Goal: Task Accomplishment & Management: Manage account settings

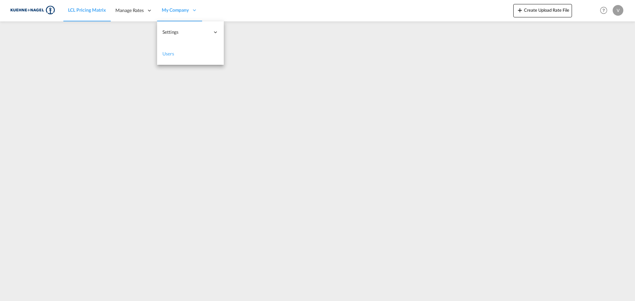
click at [172, 51] on span "Users" at bounding box center [168, 54] width 12 height 6
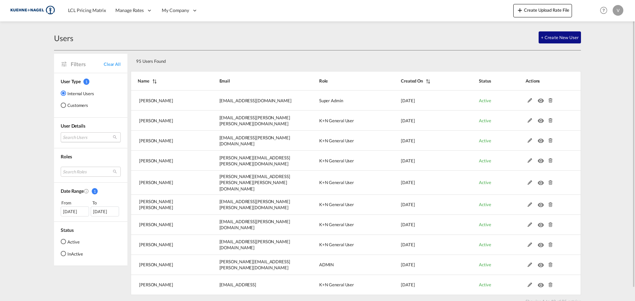
click at [90, 139] on md-select "Search Users [PERSON_NAME] [PERSON_NAME][EMAIL_ADDRESS][DOMAIN_NAME] [PERSON_NA…" at bounding box center [91, 137] width 60 height 10
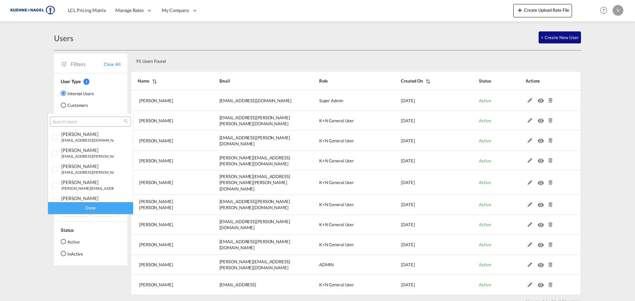
click at [90, 121] on input "search" at bounding box center [88, 122] width 72 height 6
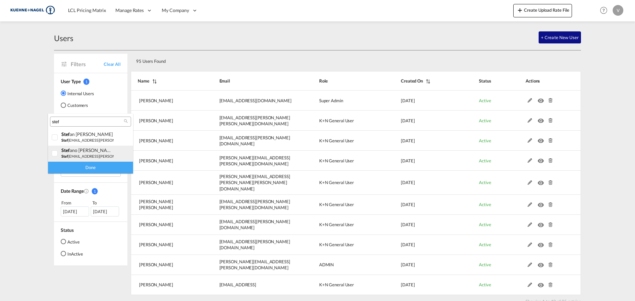
type input "stef"
click at [55, 156] on div at bounding box center [55, 153] width 7 height 7
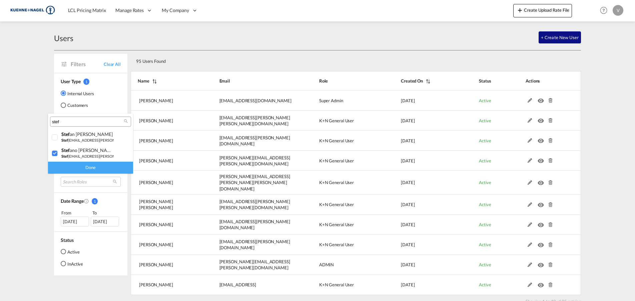
click at [62, 168] on div "Done" at bounding box center [90, 167] width 85 height 12
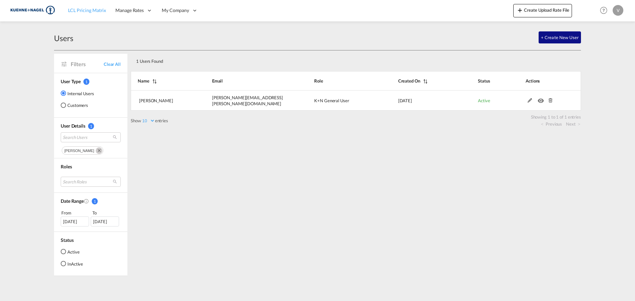
click at [84, 11] on span "LCL Pricing Matrix" at bounding box center [87, 10] width 38 height 6
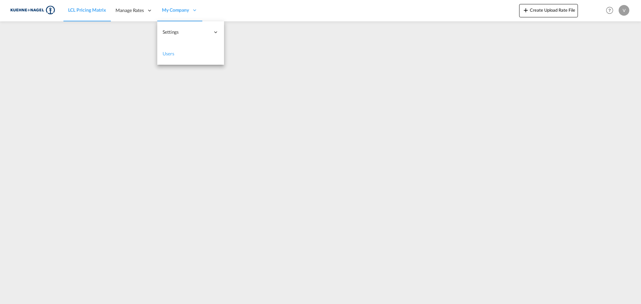
click at [172, 51] on span "Users" at bounding box center [168, 54] width 12 height 6
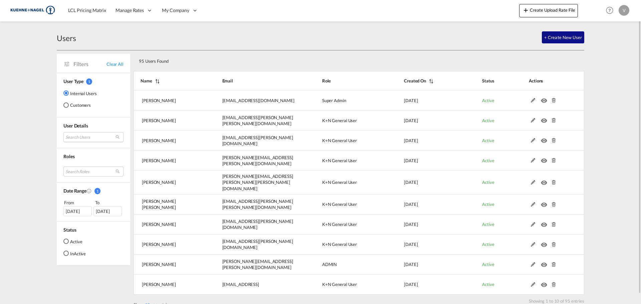
click at [85, 139] on md-select "Search Users [PERSON_NAME] [PERSON_NAME][EMAIL_ADDRESS][DOMAIN_NAME] [PERSON_NA…" at bounding box center [93, 137] width 60 height 10
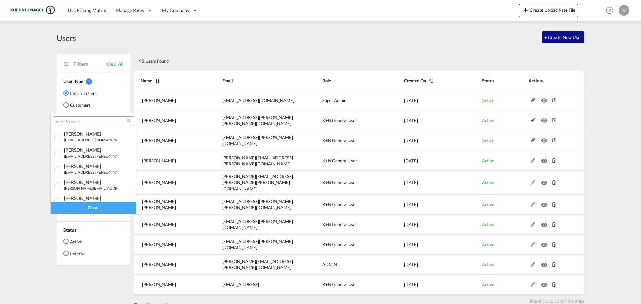
click at [93, 121] on input "search" at bounding box center [91, 122] width 72 height 6
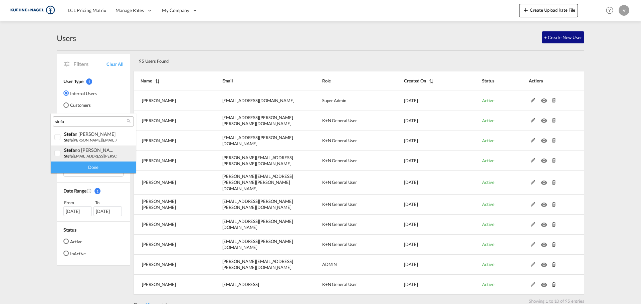
type input "stefa"
click at [59, 155] on div at bounding box center [57, 153] width 7 height 7
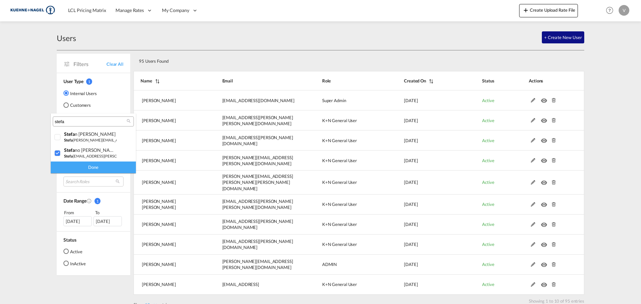
click at [68, 167] on div "Done" at bounding box center [93, 167] width 85 height 12
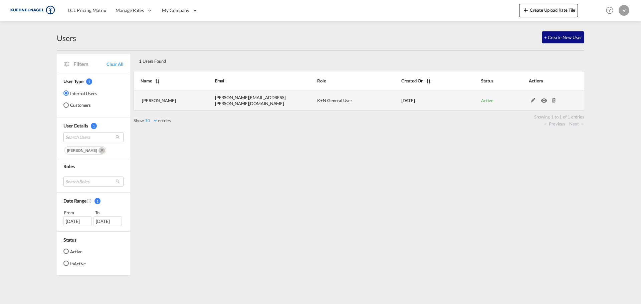
click at [554, 100] on md-icon at bounding box center [553, 100] width 9 height 5
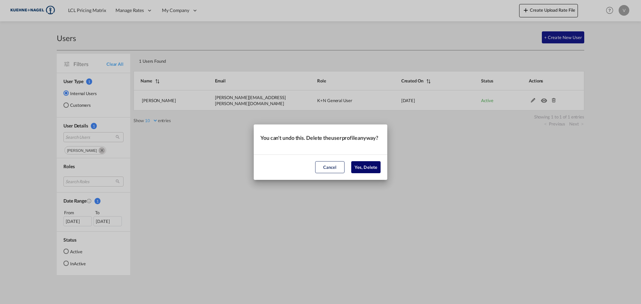
click at [364, 173] on button "Yes, Delete" at bounding box center [365, 167] width 29 height 12
click at [366, 173] on button "Yes, Delete" at bounding box center [365, 167] width 29 height 12
click at [328, 166] on button "Cancel" at bounding box center [329, 167] width 29 height 12
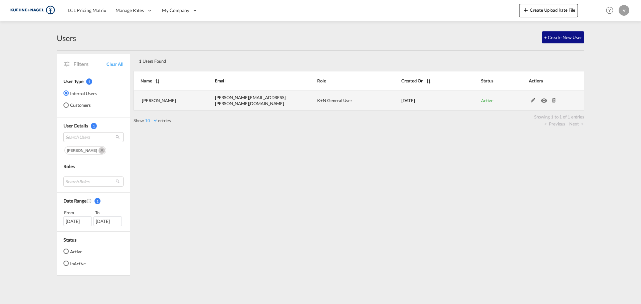
click at [534, 101] on md-icon at bounding box center [532, 100] width 9 height 5
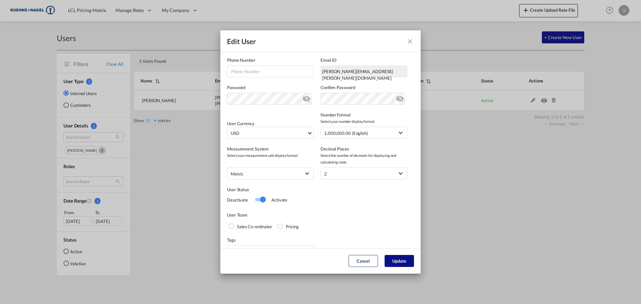
scroll to position [116, 0]
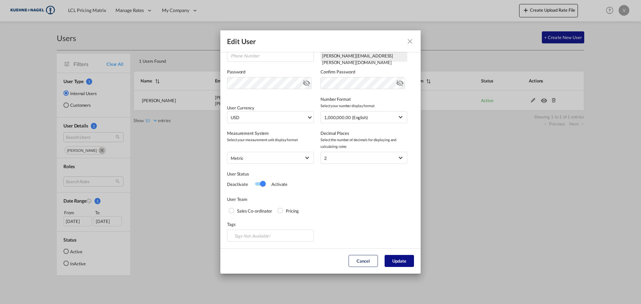
click at [413, 43] on md-icon "icon-close fg-AAA8AD" at bounding box center [410, 41] width 8 height 8
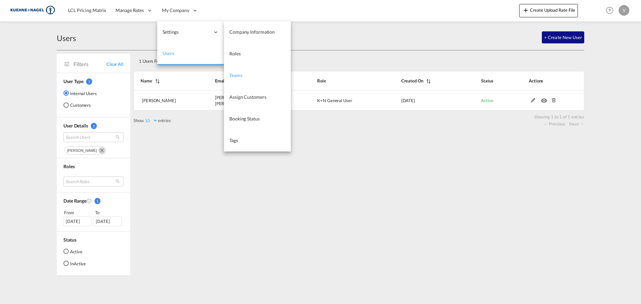
click at [238, 76] on span "Teams" at bounding box center [235, 75] width 13 height 6
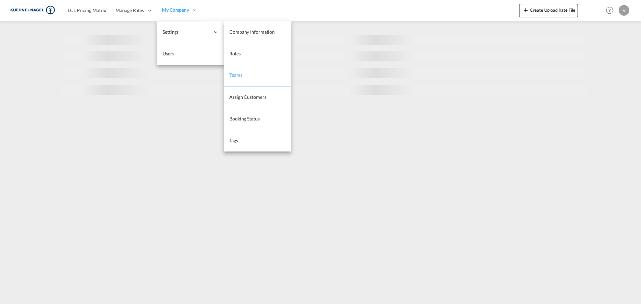
select select "10"
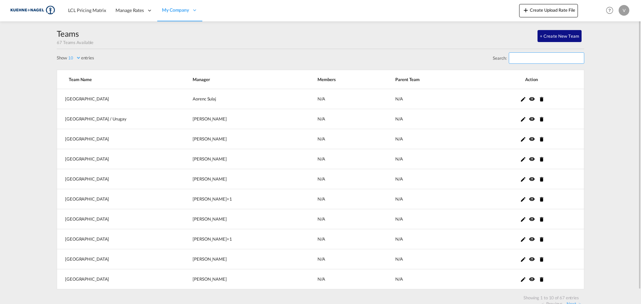
click at [533, 57] on input "Search:" at bounding box center [545, 57] width 75 height 11
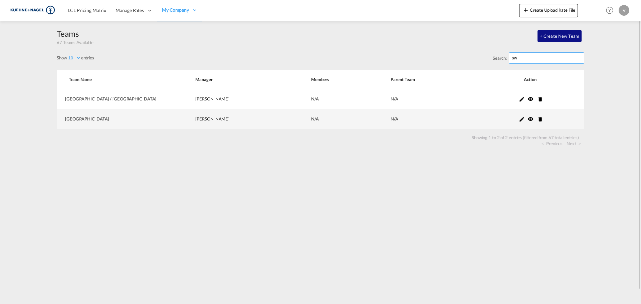
type input "sw"
click at [535, 123] on td at bounding box center [525, 119] width 116 height 20
click at [537, 118] on md-icon "icon-delete" at bounding box center [540, 119] width 6 height 6
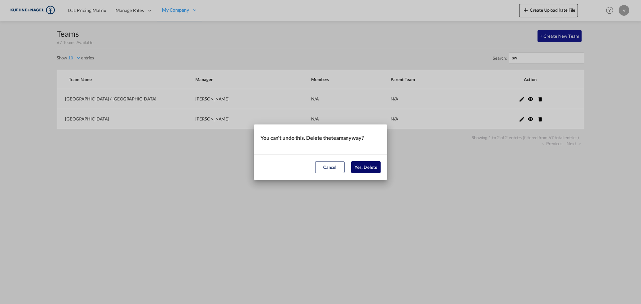
click at [362, 165] on button "Yes, Delete" at bounding box center [365, 167] width 29 height 12
select select "10"
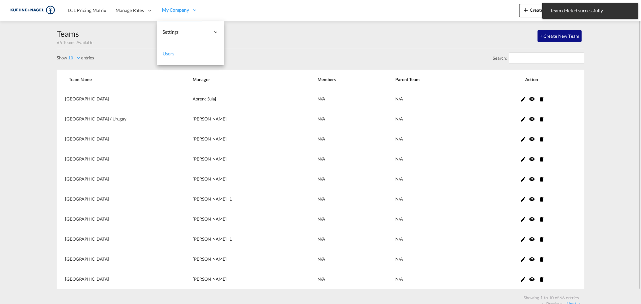
click at [168, 58] on link "Users" at bounding box center [190, 54] width 67 height 22
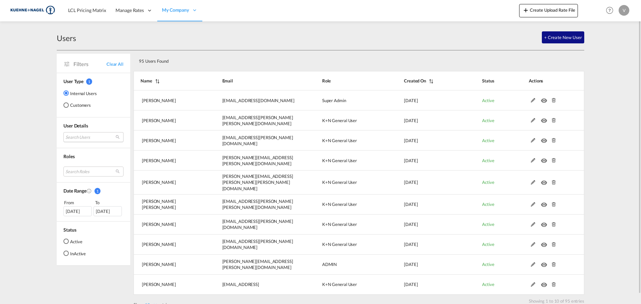
click at [88, 139] on md-select "Search Users [PERSON_NAME] [PERSON_NAME][EMAIL_ADDRESS][DOMAIN_NAME] [PERSON_NA…" at bounding box center [93, 137] width 60 height 10
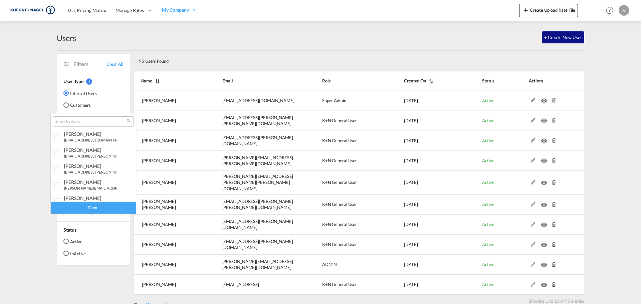
click at [97, 121] on input "search" at bounding box center [91, 122] width 72 height 6
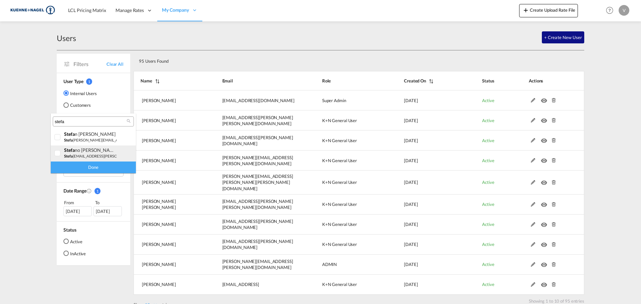
type input "stefa"
click at [91, 157] on small "stefa [EMAIL_ADDRESS][PERSON_NAME][PERSON_NAME][DOMAIN_NAME]" at bounding box center [128, 156] width 128 height 4
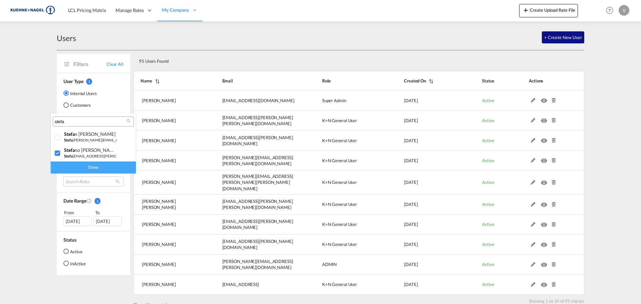
click at [89, 171] on div "Done" at bounding box center [93, 167] width 85 height 12
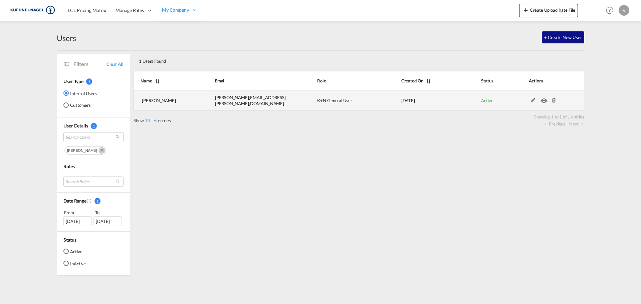
click at [554, 101] on md-icon at bounding box center [553, 100] width 9 height 5
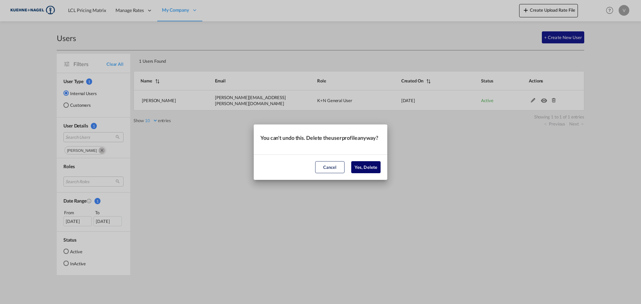
click at [374, 173] on button "Yes, Delete" at bounding box center [365, 167] width 29 height 12
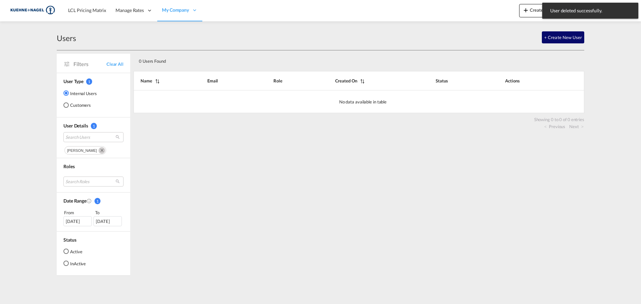
click at [571, 39] on button "+ Create New User" at bounding box center [562, 37] width 42 height 12
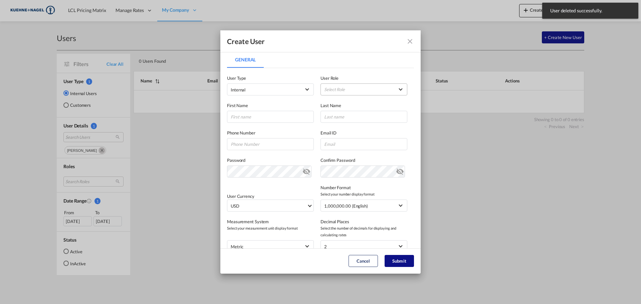
click at [371, 91] on md-select "Select Role ADMIN GLOBAL Essentials Admin GLOBAL Essentials Manager GLOBAL Esse…" at bounding box center [363, 89] width 87 height 12
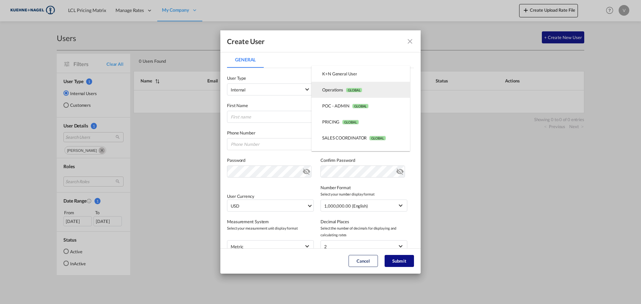
scroll to position [72, 0]
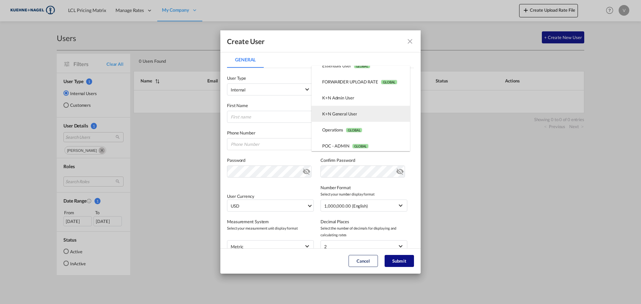
click at [355, 112] on div "K+N General User USER_DEFINED" at bounding box center [339, 114] width 35 height 6
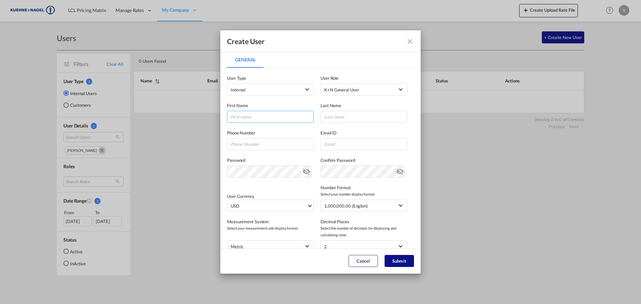
click at [257, 121] on input "General General ..." at bounding box center [270, 117] width 87 height 12
type input "[PERSON_NAME]"
drag, startPoint x: 334, startPoint y: 112, endPoint x: 348, endPoint y: 126, distance: 20.1
click at [334, 112] on input "General General ..." at bounding box center [363, 117] width 87 height 12
paste input "Zellweger"
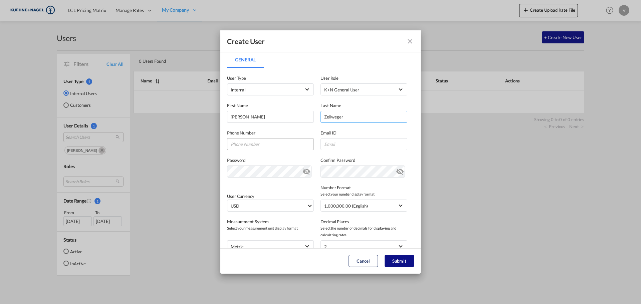
type input "Zellweger"
click at [266, 145] on input "General General ..." at bounding box center [270, 144] width 87 height 12
click at [350, 149] on input "General General ..." at bounding box center [363, 144] width 87 height 12
click at [360, 141] on input "General General ..." at bounding box center [363, 144] width 87 height 12
paste input "[PERSON_NAME][EMAIL_ADDRESS][PERSON_NAME][DOMAIN_NAME]"
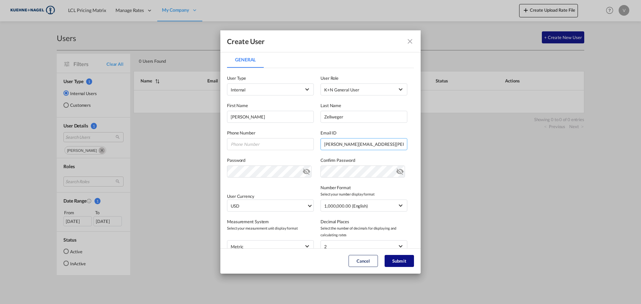
type input "[PERSON_NAME][EMAIL_ADDRESS][PERSON_NAME][DOMAIN_NAME]"
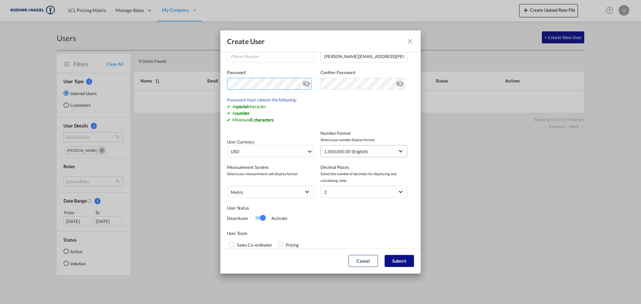
scroll to position [122, 0]
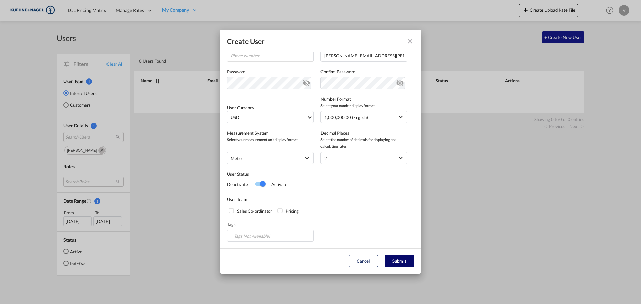
click at [404, 261] on button "Submit" at bounding box center [398, 261] width 29 height 12
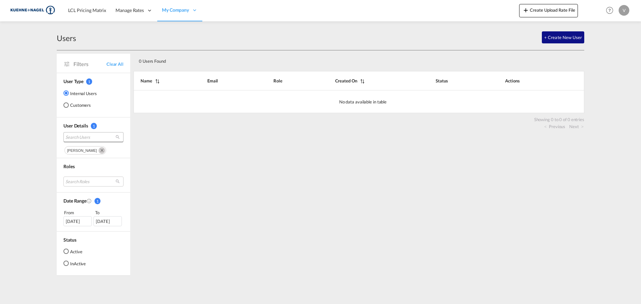
click at [92, 137] on span "Search Users" at bounding box center [87, 137] width 45 height 6
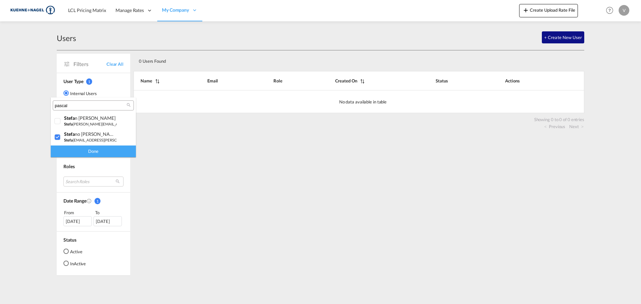
type input "pascal"
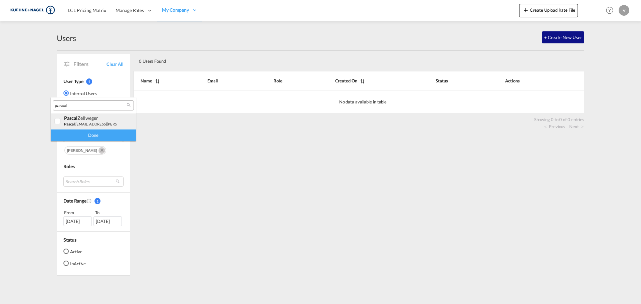
click at [78, 115] on md-option "[PERSON_NAME] pascal .[EMAIL_ADDRESS][PERSON_NAME][DOMAIN_NAME]" at bounding box center [93, 121] width 85 height 16
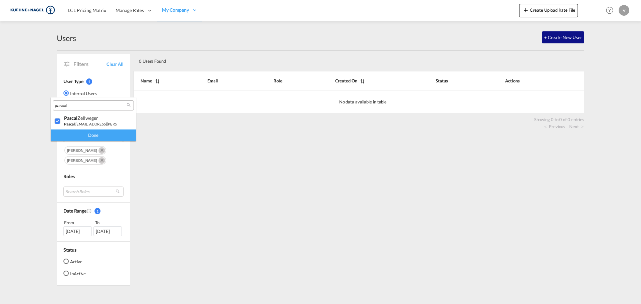
click at [107, 130] on div "Done" at bounding box center [93, 135] width 85 height 12
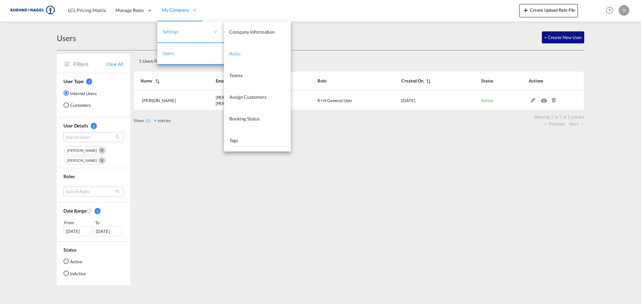
click at [236, 59] on link "Roles" at bounding box center [257, 54] width 67 height 22
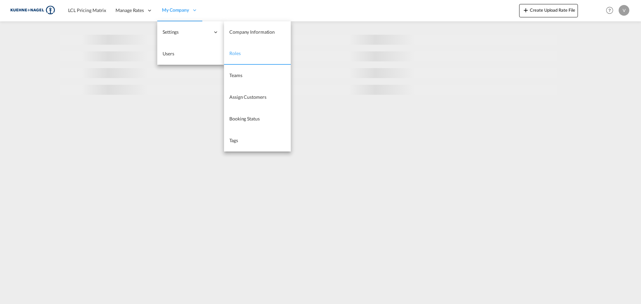
select select "10"
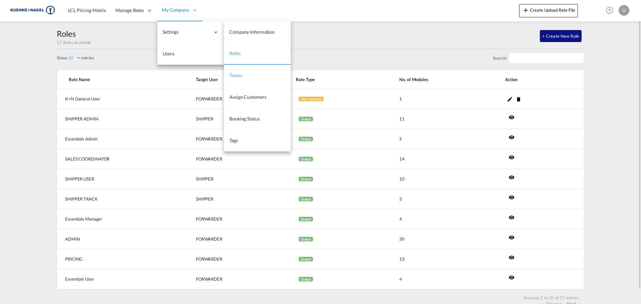
click at [254, 73] on link "Teams" at bounding box center [257, 76] width 67 height 22
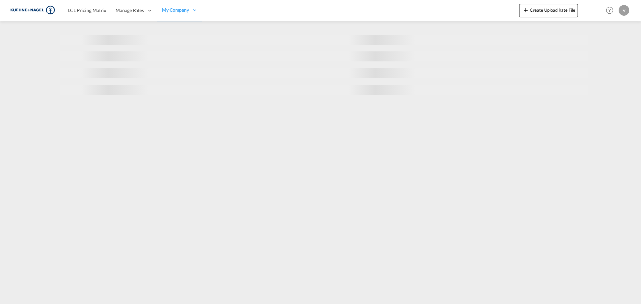
select select "10"
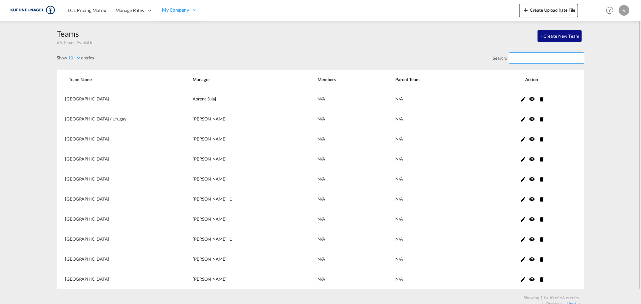
click at [525, 59] on input "Search:" at bounding box center [545, 57] width 75 height 11
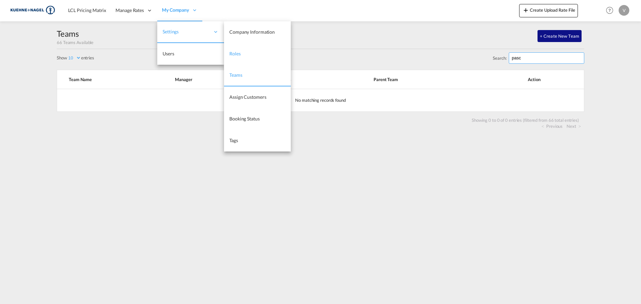
type input "pasc"
click at [236, 55] on span "Roles" at bounding box center [234, 54] width 11 height 6
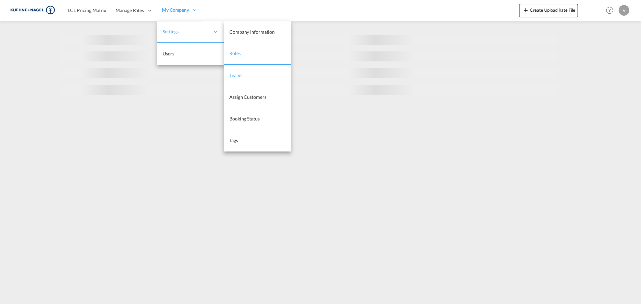
select select "10"
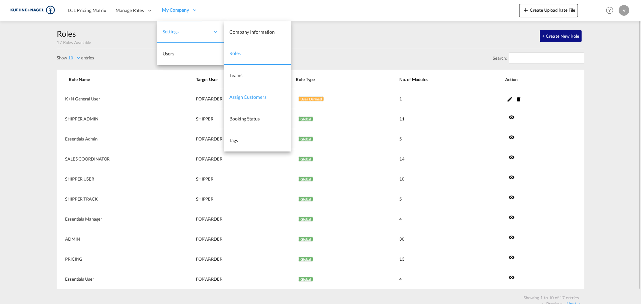
click at [234, 97] on span "Assign Customers" at bounding box center [247, 97] width 37 height 6
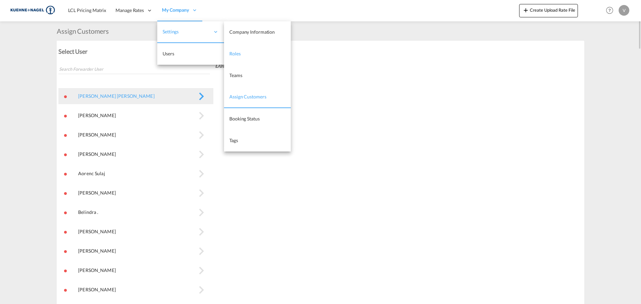
click at [249, 52] on link "Roles" at bounding box center [257, 54] width 67 height 22
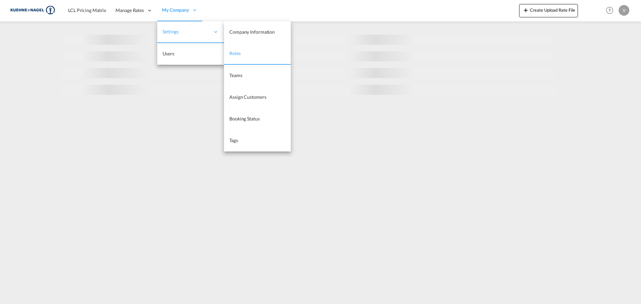
select select "10"
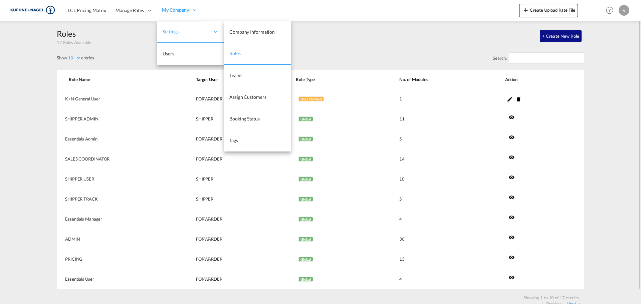
click at [240, 51] on span "Roles" at bounding box center [234, 53] width 11 height 6
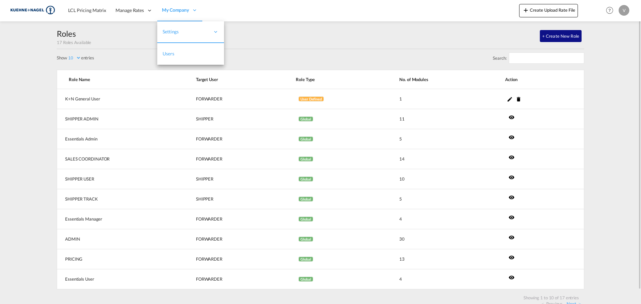
click at [167, 50] on link "Users" at bounding box center [190, 54] width 67 height 22
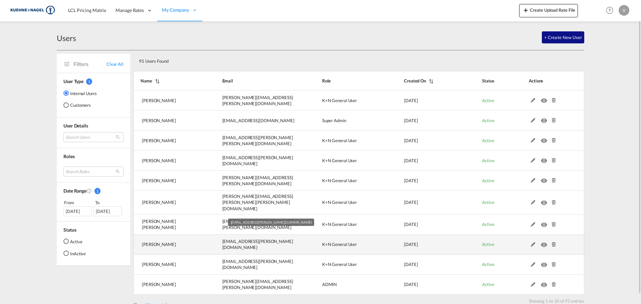
scroll to position [10, 0]
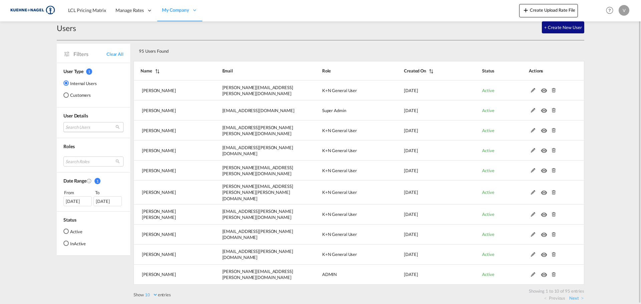
click at [88, 127] on md-select "Search Users [PERSON_NAME] [EMAIL_ADDRESS][PERSON_NAME][DOMAIN_NAME] [PERSON_NA…" at bounding box center [93, 127] width 60 height 10
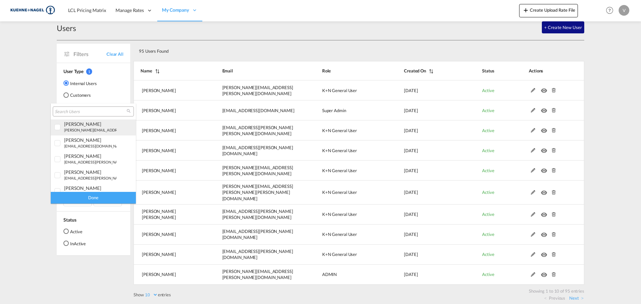
click at [94, 127] on div "[PERSON_NAME] [EMAIL_ADDRESS][PERSON_NAME][DOMAIN_NAME]" at bounding box center [90, 126] width 52 height 11
click at [102, 199] on div "Done" at bounding box center [93, 198] width 85 height 12
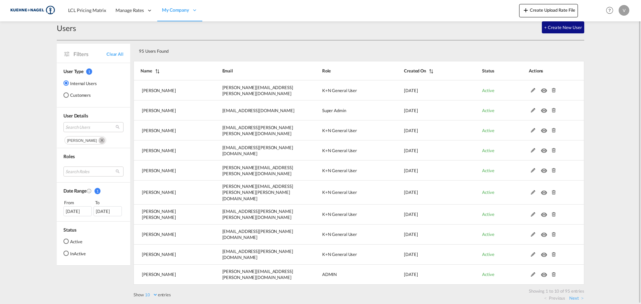
scroll to position [0, 0]
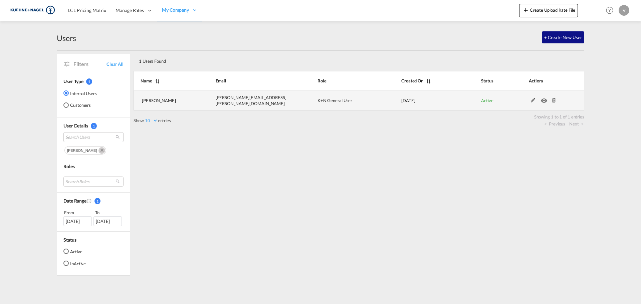
click at [533, 103] on td at bounding box center [548, 100] width 72 height 20
click at [533, 99] on md-icon at bounding box center [532, 100] width 9 height 5
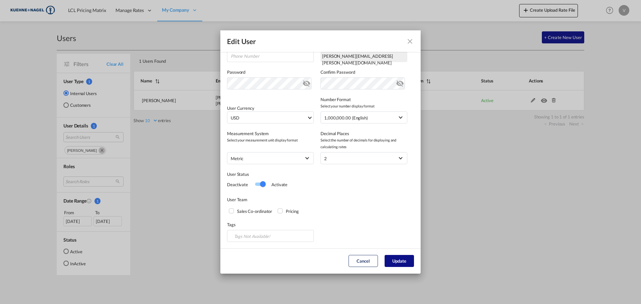
scroll to position [116, 0]
click at [412, 40] on md-icon "icon-close fg-AAA8AD" at bounding box center [410, 41] width 8 height 8
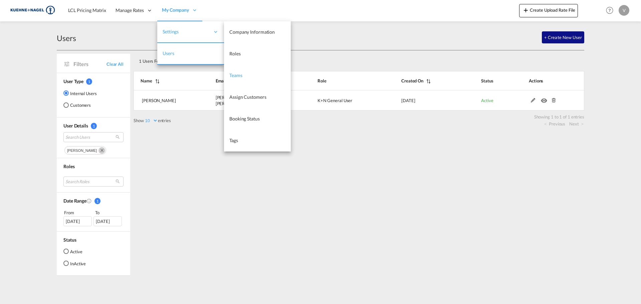
click at [231, 72] on span "Teams" at bounding box center [235, 75] width 13 height 6
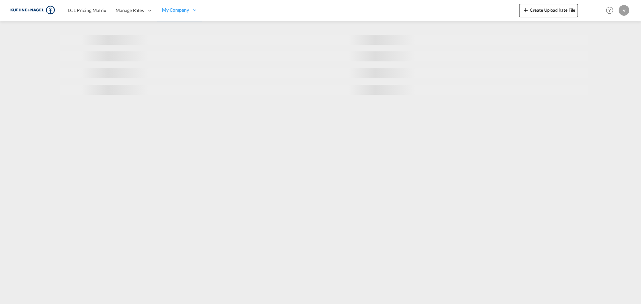
select select "10"
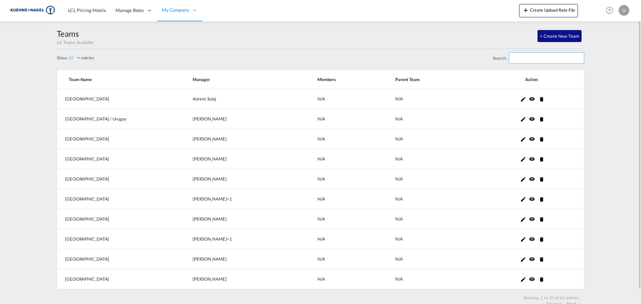
click at [572, 56] on input "Search:" at bounding box center [545, 57] width 75 height 11
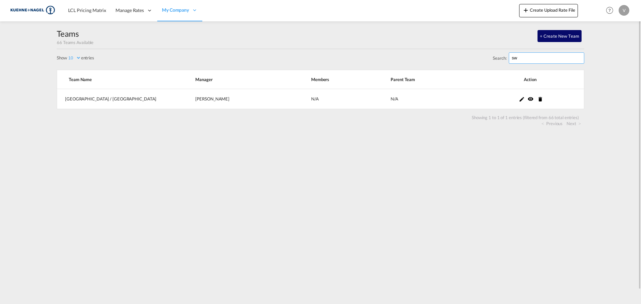
type input "sw"
click at [575, 37] on button "+ Create New Team" at bounding box center [559, 36] width 44 height 12
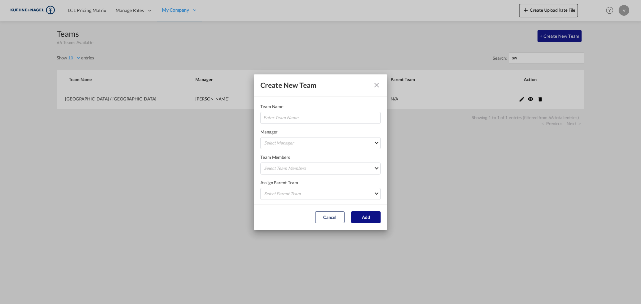
click at [278, 110] on md-input-container "Team Name Manager ..." at bounding box center [320, 116] width 120 height 12
click at [274, 117] on input "Team Name Manager ..." at bounding box center [320, 118] width 120 height 12
paste input "[GEOGRAPHIC_DATA]"
type input "[GEOGRAPHIC_DATA]"
click at [283, 142] on md-select "Select Manager [PERSON_NAME] [PERSON_NAME] [PERSON_NAME][EMAIL_ADDRESS][PERSON_…" at bounding box center [320, 143] width 120 height 12
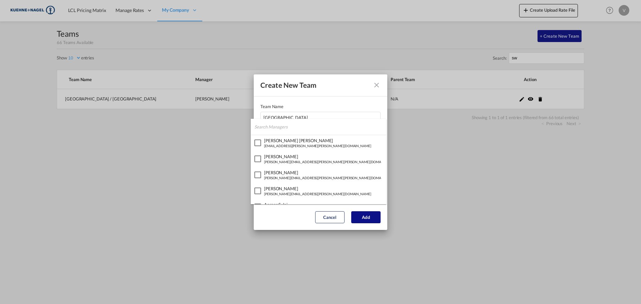
click at [294, 124] on input "search" at bounding box center [320, 127] width 132 height 16
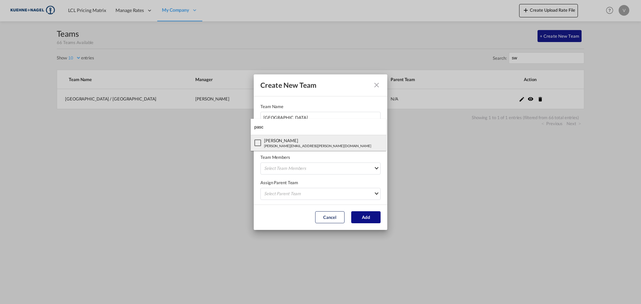
type input "pasc"
click at [277, 147] on div "[PERSON_NAME][EMAIL_ADDRESS][PERSON_NAME][DOMAIN_NAME]" at bounding box center [317, 145] width 107 height 5
click at [471, 173] on md-backdrop at bounding box center [320, 152] width 641 height 304
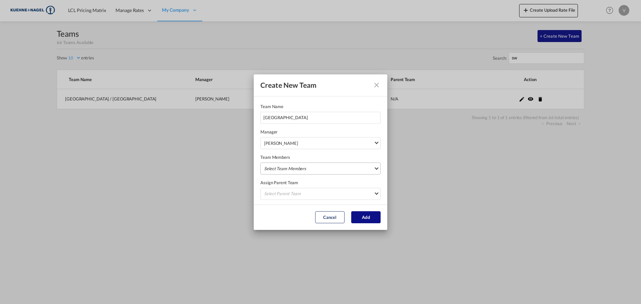
click at [295, 169] on md-select "Select Team Members [PERSON_NAME] [PERSON_NAME] [PERSON_NAME][EMAIL_ADDRESS][PE…" at bounding box center [320, 168] width 120 height 12
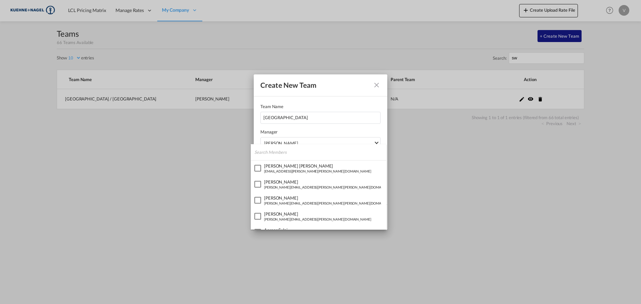
click at [516, 171] on md-backdrop at bounding box center [320, 152] width 641 height 304
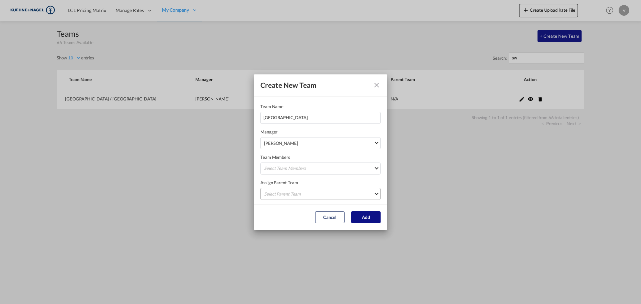
click at [300, 190] on md-select "Select Parent Team [GEOGRAPHIC_DATA] [GEOGRAPHIC_DATA] / [GEOGRAPHIC_DATA] [GEO…" at bounding box center [320, 194] width 120 height 12
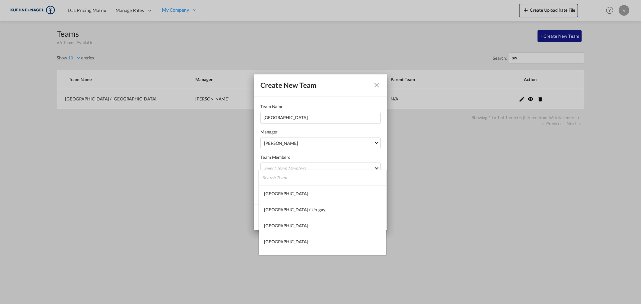
click at [512, 187] on md-backdrop at bounding box center [320, 152] width 641 height 304
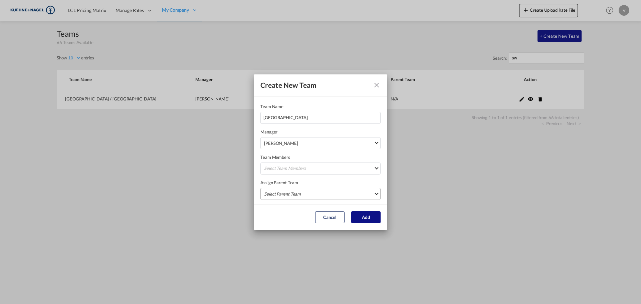
click at [283, 196] on md-select "Select Parent Team" at bounding box center [320, 194] width 120 height 12
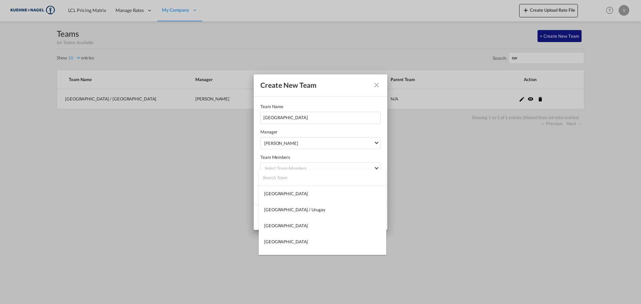
click at [303, 173] on input "search" at bounding box center [324, 177] width 124 height 16
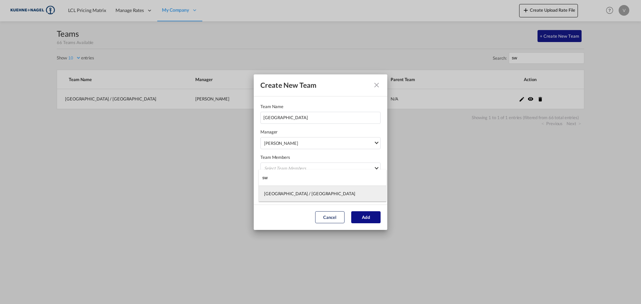
drag, startPoint x: 294, startPoint y: 194, endPoint x: 295, endPoint y: 180, distance: 13.4
click at [295, 180] on md-content "sw [GEOGRAPHIC_DATA] / [GEOGRAPHIC_DATA]" at bounding box center [322, 185] width 127 height 32
click at [295, 180] on input "sw" at bounding box center [324, 177] width 124 height 16
type input "swi"
drag, startPoint x: 267, startPoint y: 177, endPoint x: 258, endPoint y: 176, distance: 9.1
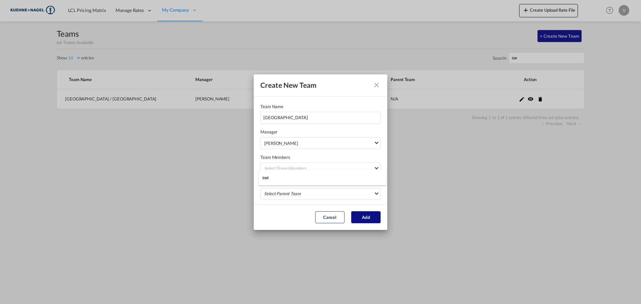
click at [258, 176] on body "LCL Pricing Matrix Manage Rates Contract Rates [GEOGRAPHIC_DATA] My Rate Files …" at bounding box center [320, 152] width 641 height 304
drag, startPoint x: 274, startPoint y: 177, endPoint x: 246, endPoint y: 173, distance: 28.3
click at [246, 173] on body "LCL Pricing Matrix Manage Rates Contract Rates [GEOGRAPHIC_DATA] My Rate Files …" at bounding box center [320, 152] width 641 height 304
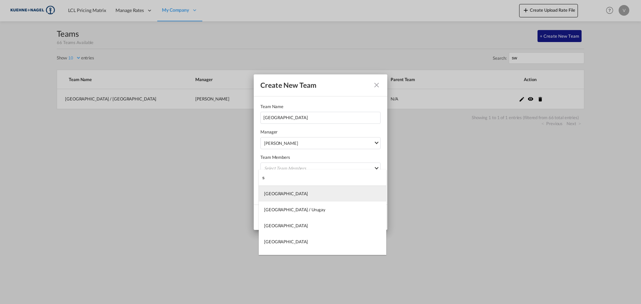
type input "sw"
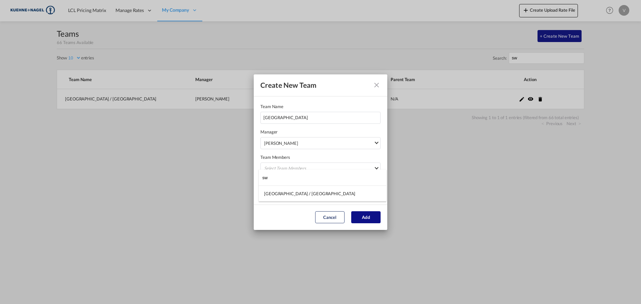
click at [456, 214] on md-backdrop at bounding box center [320, 152] width 641 height 304
click at [377, 218] on button "Add" at bounding box center [365, 217] width 29 height 12
select select "10"
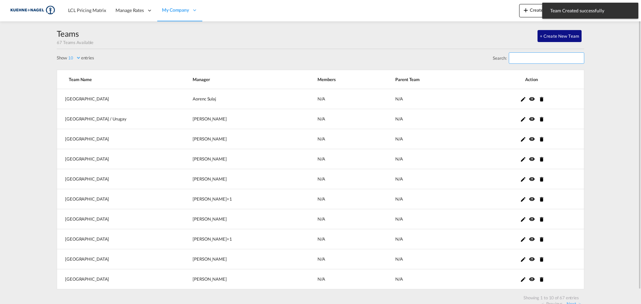
click at [547, 59] on input "Search:" at bounding box center [545, 57] width 75 height 11
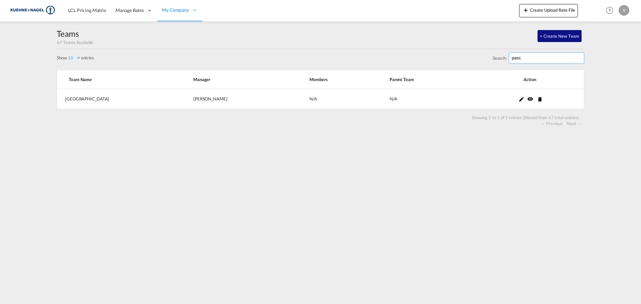
type input "pasc"
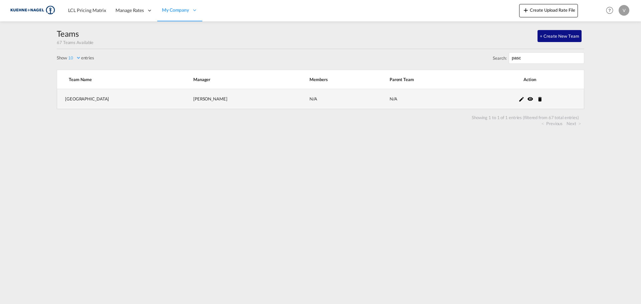
click at [518, 99] on md-icon "icon-pencil" at bounding box center [521, 99] width 6 height 6
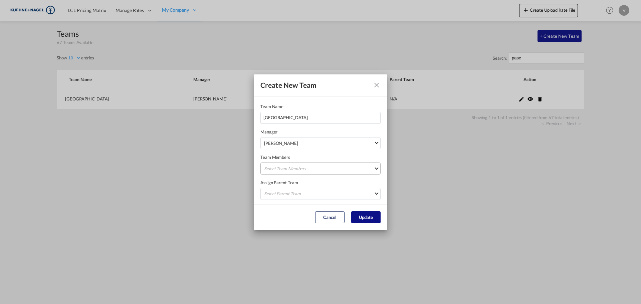
click at [320, 172] on md-select "Select Team Members [PERSON_NAME] [PERSON_NAME] [PERSON_NAME][EMAIL_ADDRESS][PE…" at bounding box center [320, 168] width 120 height 12
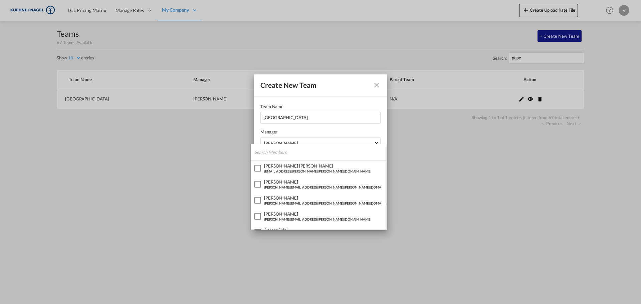
drag, startPoint x: 529, startPoint y: 186, endPoint x: 369, endPoint y: 182, distance: 160.2
click at [529, 185] on md-backdrop at bounding box center [320, 152] width 641 height 304
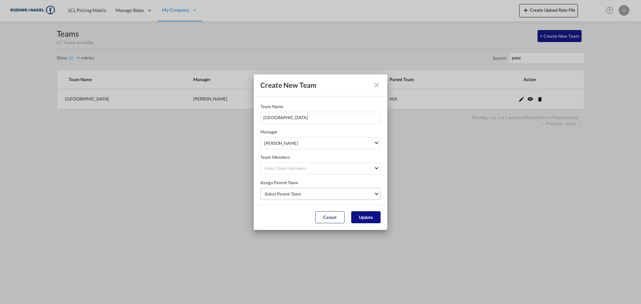
click at [296, 193] on md-select "Select Parent Team [GEOGRAPHIC_DATA] [GEOGRAPHIC_DATA] / [GEOGRAPHIC_DATA] [GEO…" at bounding box center [320, 194] width 120 height 12
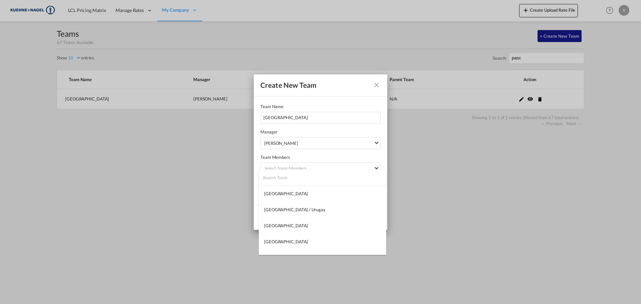
click at [297, 181] on input "search" at bounding box center [324, 177] width 124 height 16
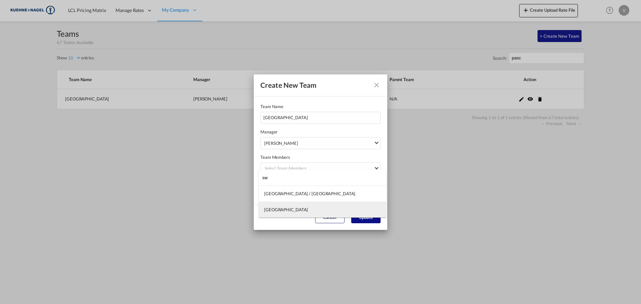
type input "sw"
click at [285, 210] on div "[GEOGRAPHIC_DATA]" at bounding box center [286, 210] width 44 height 6
click at [368, 218] on button "Update" at bounding box center [365, 217] width 29 height 12
drag, startPoint x: 303, startPoint y: 120, endPoint x: 214, endPoint y: 106, distance: 90.1
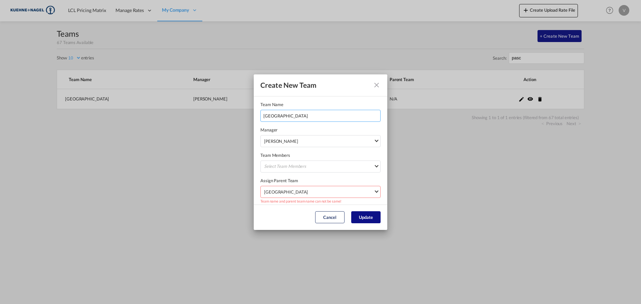
click at [214, 106] on div "Create New Team Team Name [GEOGRAPHIC_DATA] Manager [PERSON_NAME] [EMAIL_ADDRES…" at bounding box center [320, 152] width 641 height 304
click at [311, 191] on span "[GEOGRAPHIC_DATA]" at bounding box center [318, 192] width 109 height 7
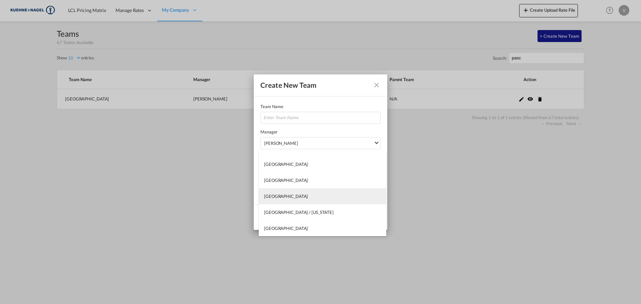
scroll to position [803, 0]
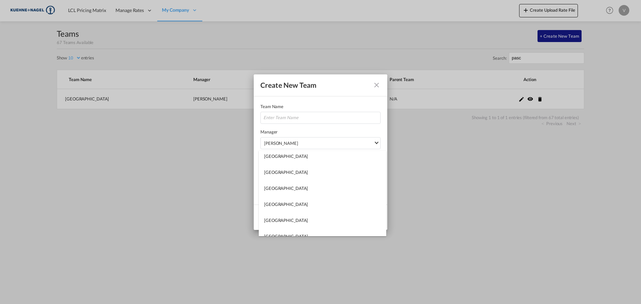
click at [508, 155] on md-backdrop at bounding box center [320, 152] width 641 height 304
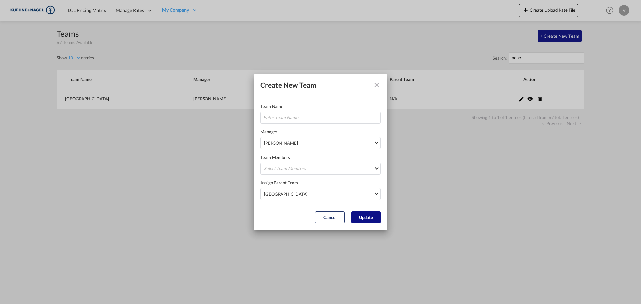
click at [383, 179] on md-dialog-content "Team Name Manager [PERSON_NAME] [EMAIL_ADDRESS][PERSON_NAME][DOMAIN_NAME] [PERS…" at bounding box center [320, 150] width 133 height 108
click at [336, 188] on md-select-value "[GEOGRAPHIC_DATA]" at bounding box center [321, 193] width 117 height 11
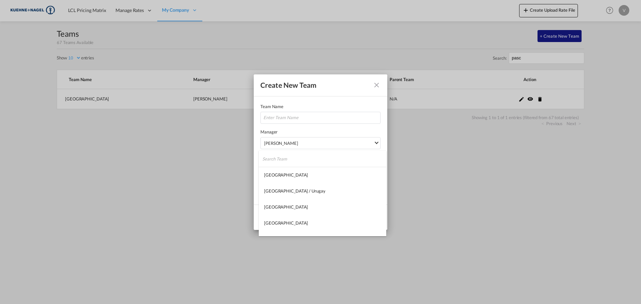
scroll to position [926, 0]
click at [456, 208] on md-backdrop at bounding box center [320, 152] width 641 height 304
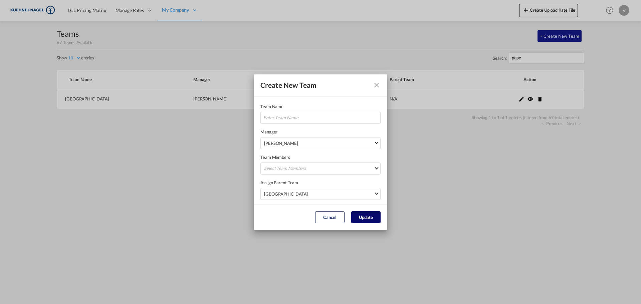
click at [370, 214] on button "Update" at bounding box center [365, 217] width 29 height 12
click at [295, 198] on md-select-value "[GEOGRAPHIC_DATA]" at bounding box center [321, 193] width 117 height 11
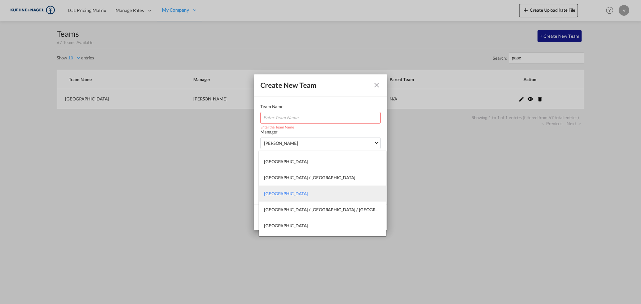
click at [296, 194] on md-option "[GEOGRAPHIC_DATA]" at bounding box center [322, 194] width 127 height 16
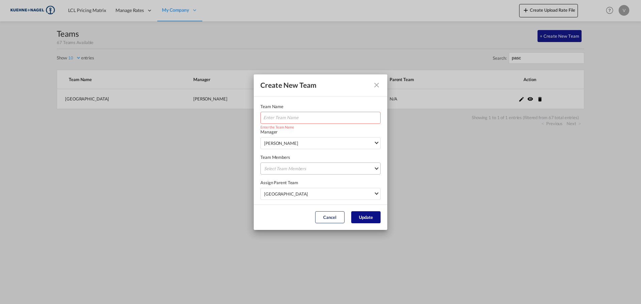
click at [298, 170] on md-select "Select Team Members" at bounding box center [320, 168] width 120 height 12
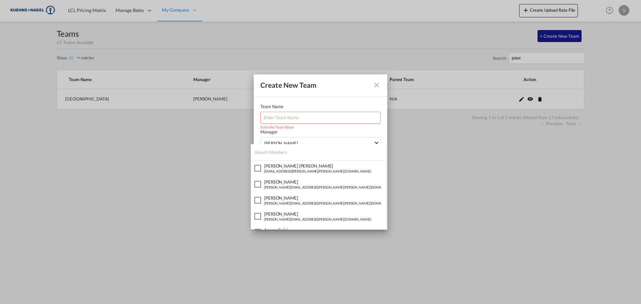
click at [459, 174] on md-backdrop at bounding box center [320, 152] width 641 height 304
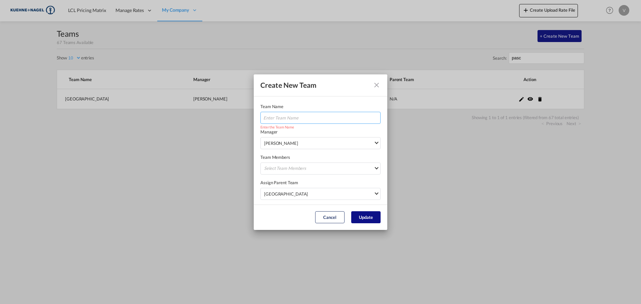
click at [265, 119] on input "Team Name Manager ..." at bounding box center [320, 118] width 120 height 12
click at [362, 216] on button "Update" at bounding box center [365, 217] width 29 height 12
click at [330, 216] on button "Cancel" at bounding box center [329, 217] width 29 height 12
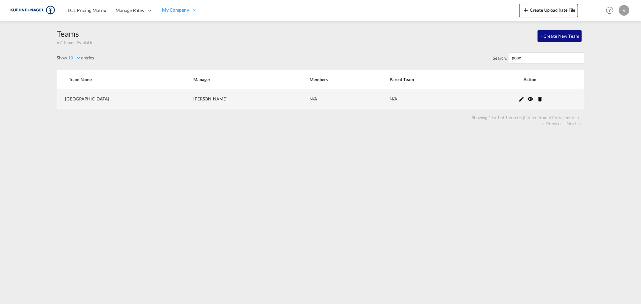
click at [518, 101] on md-icon "icon-pencil" at bounding box center [521, 99] width 6 height 6
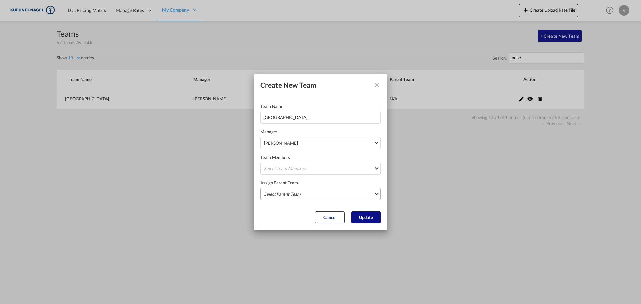
click at [310, 197] on md-select "Select Parent Team [GEOGRAPHIC_DATA] [GEOGRAPHIC_DATA] / [GEOGRAPHIC_DATA] [GEO…" at bounding box center [320, 194] width 120 height 12
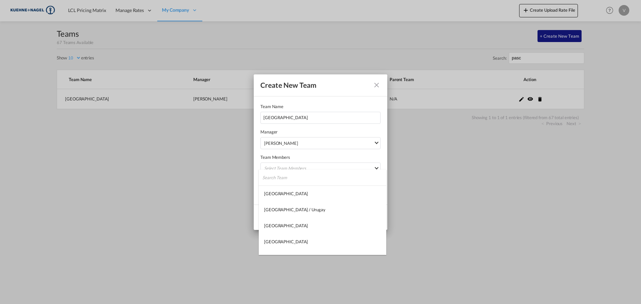
click at [319, 177] on input "search" at bounding box center [324, 177] width 124 height 16
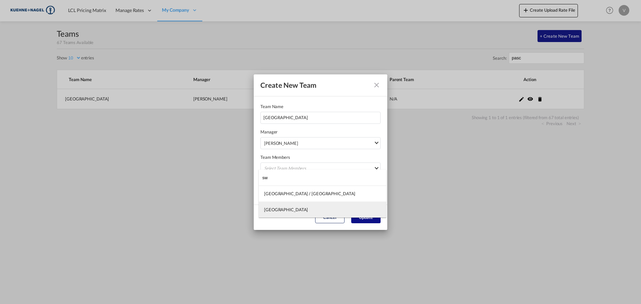
type input "sw"
click at [283, 210] on div "[GEOGRAPHIC_DATA]" at bounding box center [286, 210] width 44 height 6
click at [359, 216] on button "Update" at bounding box center [365, 217] width 29 height 12
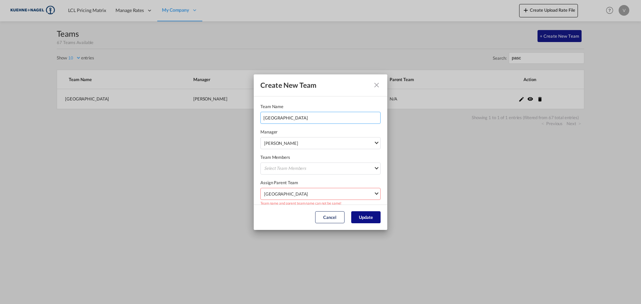
click at [286, 118] on input "[GEOGRAPHIC_DATA]" at bounding box center [320, 118] width 120 height 12
drag, startPoint x: 296, startPoint y: 120, endPoint x: 260, endPoint y: 120, distance: 36.0
click at [260, 120] on md-dialog-content "Team Name [GEOGRAPHIC_DATA] Manager [PERSON_NAME] [EMAIL_ADDRESS][PERSON_NAME][…" at bounding box center [320, 150] width 133 height 108
type input "CH"
click at [377, 214] on button "Update" at bounding box center [365, 217] width 29 height 12
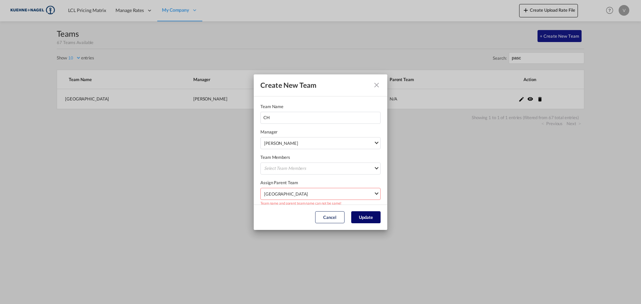
click at [372, 222] on button "Update" at bounding box center [365, 217] width 29 height 12
click at [365, 217] on button "Update" at bounding box center [365, 217] width 29 height 12
click at [357, 214] on button "Update" at bounding box center [365, 217] width 29 height 12
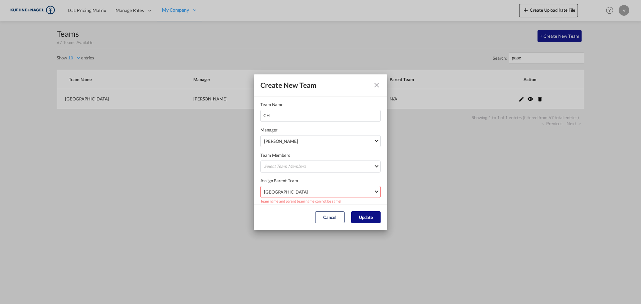
click at [373, 87] on md-icon "icon-close fg-AAA8AD" at bounding box center [376, 85] width 8 height 8
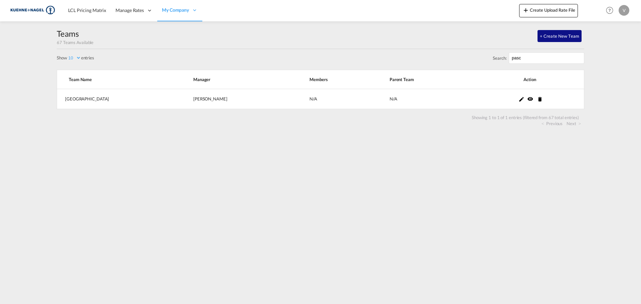
click at [108, 178] on div "Create New Team Team Name CH Manager [PERSON_NAME] [EMAIL_ADDRESS][PERSON_NAME]…" at bounding box center [320, 152] width 641 height 304
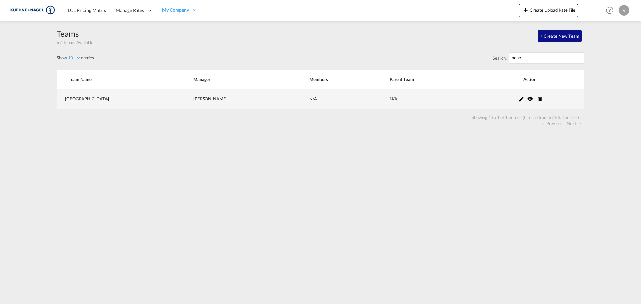
click at [518, 97] on md-icon "icon-pencil" at bounding box center [521, 99] width 6 height 6
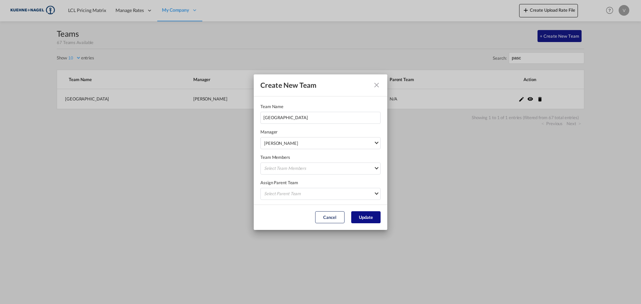
click at [384, 86] on div "Create New Team" at bounding box center [320, 85] width 133 height 22
click at [378, 86] on md-icon "icon-close fg-AAA8AD" at bounding box center [376, 85] width 8 height 8
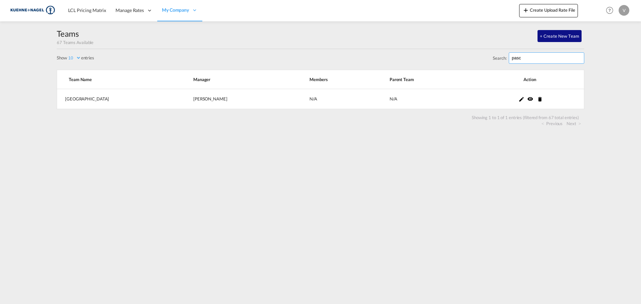
drag, startPoint x: 532, startPoint y: 62, endPoint x: 502, endPoint y: 57, distance: 30.1
click at [502, 57] on label "Search: pasc" at bounding box center [537, 57] width 91 height 11
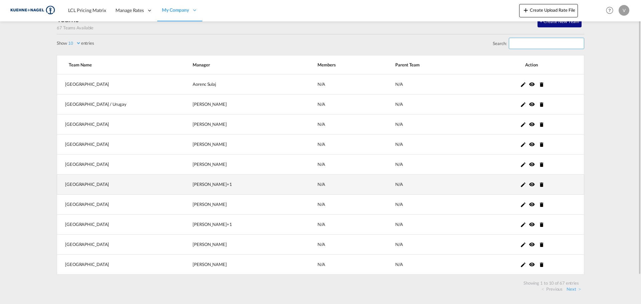
scroll to position [0, 0]
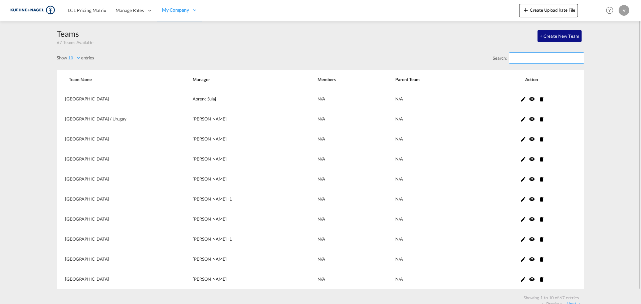
click at [548, 57] on input "Search:" at bounding box center [545, 57] width 75 height 11
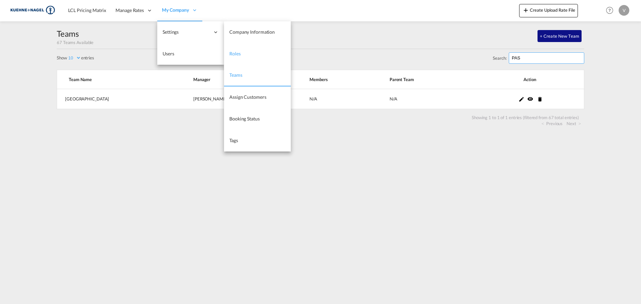
type input "PAS"
click at [230, 54] on span "Roles" at bounding box center [234, 54] width 11 height 6
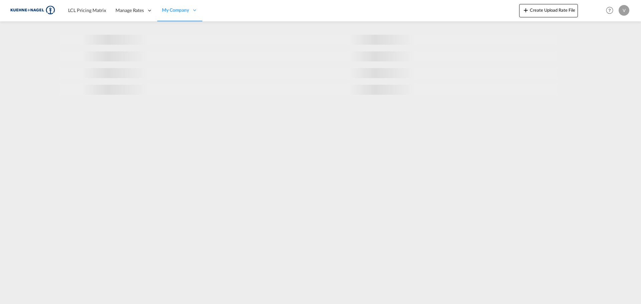
select select "10"
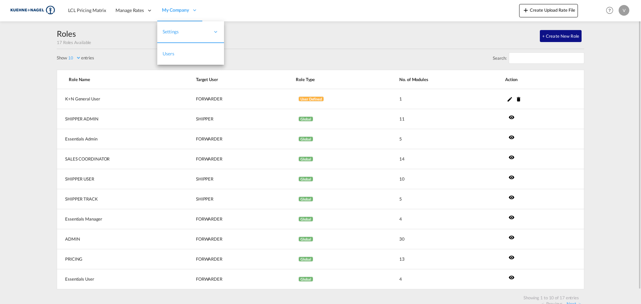
click at [191, 53] on link "Users" at bounding box center [190, 54] width 67 height 22
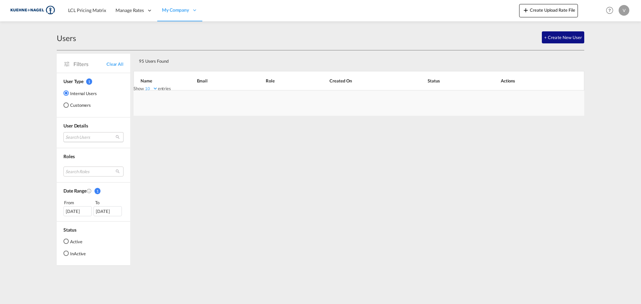
click at [86, 133] on md-select "Search Users [PERSON_NAME] [EMAIL_ADDRESS][PERSON_NAME][DOMAIN_NAME] [PERSON_NA…" at bounding box center [93, 137] width 60 height 10
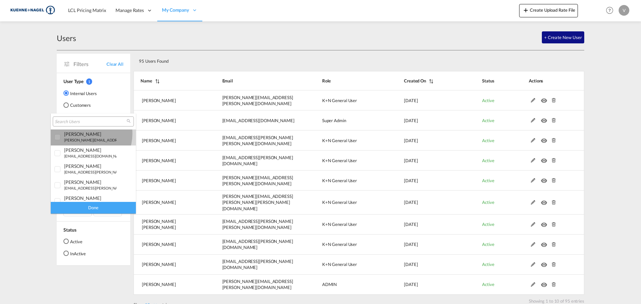
click at [82, 133] on div "[PERSON_NAME]" at bounding box center [90, 134] width 52 height 6
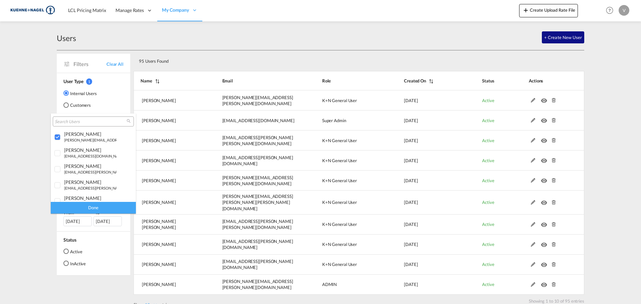
click at [104, 211] on div "Done" at bounding box center [93, 208] width 85 height 12
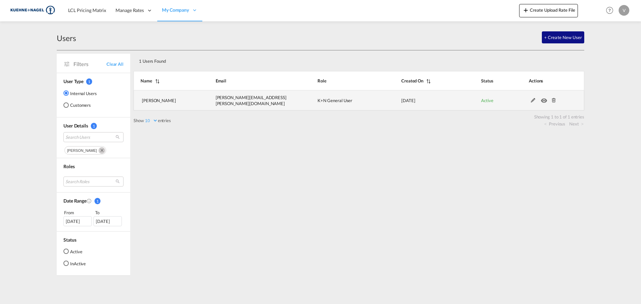
click at [533, 101] on md-icon at bounding box center [532, 100] width 9 height 5
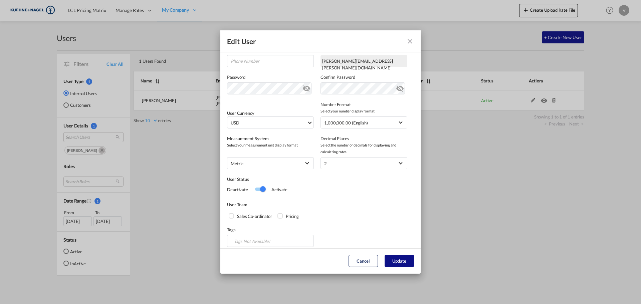
scroll to position [116, 0]
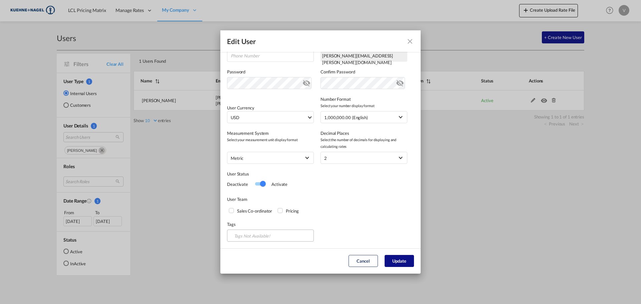
click at [273, 236] on md-select "Tags Not Available!" at bounding box center [270, 236] width 87 height 12
click at [413, 43] on md-icon "icon-close fg-AAA8AD" at bounding box center [410, 41] width 8 height 8
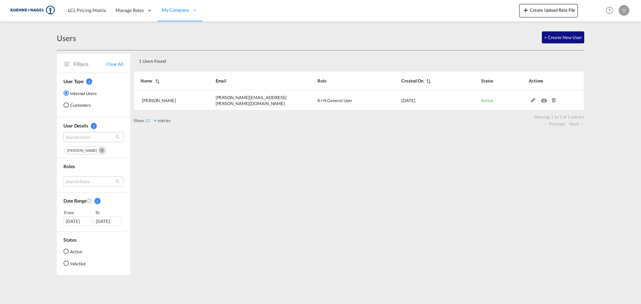
click at [32, 10] on img at bounding box center [32, 10] width 45 height 15
click at [84, 12] on span "LCL Pricing Matrix" at bounding box center [87, 10] width 38 height 6
